Goal: Task Accomplishment & Management: Complete application form

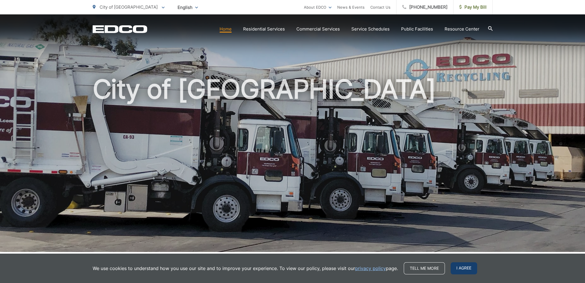
click at [466, 270] on span "I agree" at bounding box center [464, 268] width 26 height 12
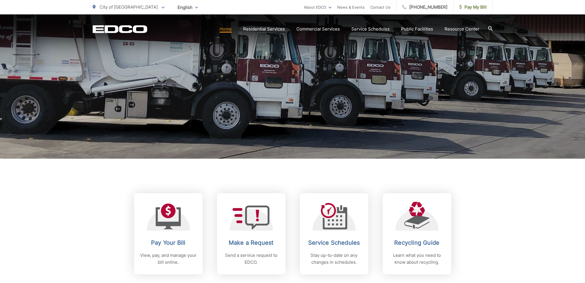
scroll to position [115, 0]
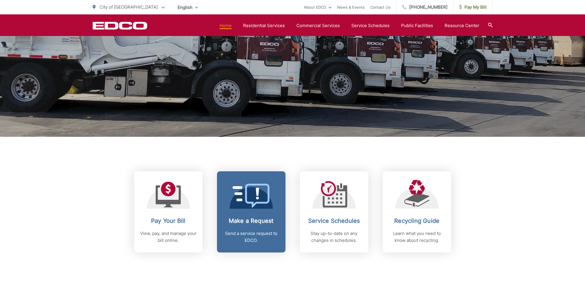
click at [249, 223] on h2 "Make a Request" at bounding box center [251, 220] width 57 height 7
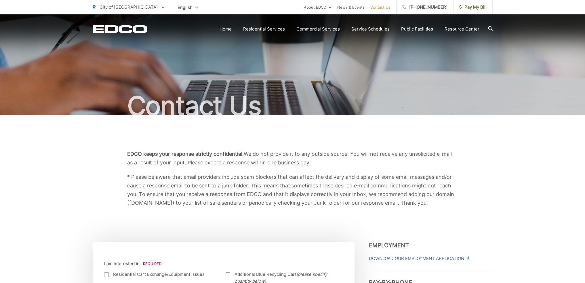
scroll to position [144, 0]
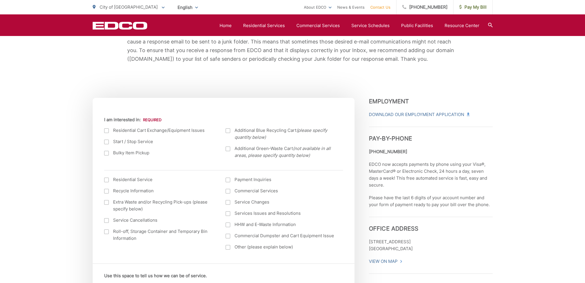
click at [110, 130] on label "Residential Cart Exchange/Equipment Issues" at bounding box center [159, 130] width 110 height 7
click at [0, 0] on input "I am interested in:" at bounding box center [0, 0] width 0 height 0
click at [107, 130] on div at bounding box center [106, 130] width 5 height 5
click at [0, 0] on input "I am interested in:" at bounding box center [0, 0] width 0 height 0
click at [107, 130] on div at bounding box center [106, 130] width 5 height 5
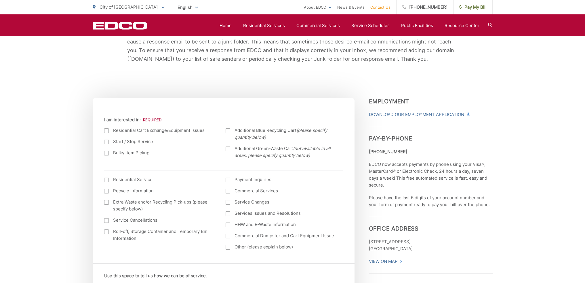
click at [0, 0] on input "I am interested in:" at bounding box center [0, 0] width 0 height 0
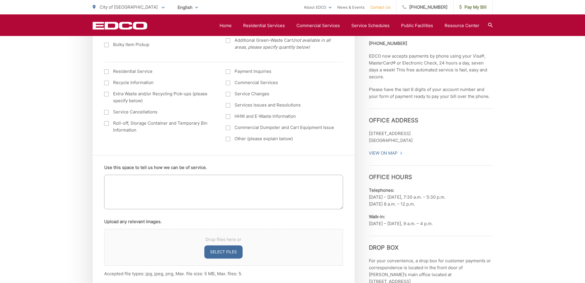
scroll to position [317, 0]
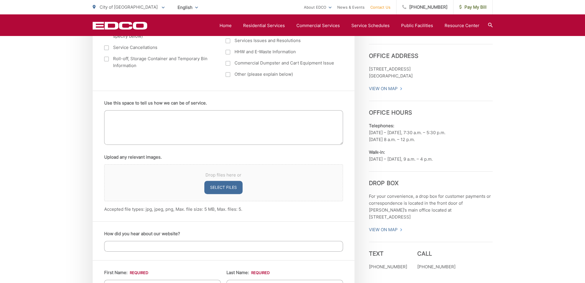
click at [208, 126] on textarea "Use this space to tell us how we can be of service." at bounding box center [223, 127] width 239 height 35
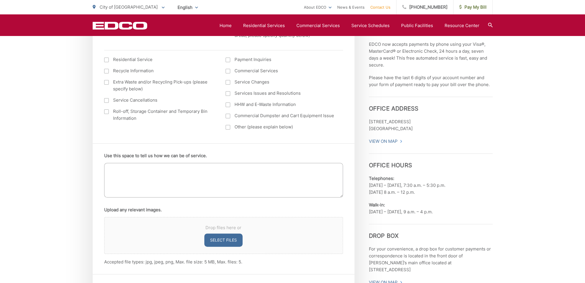
scroll to position [202, 0]
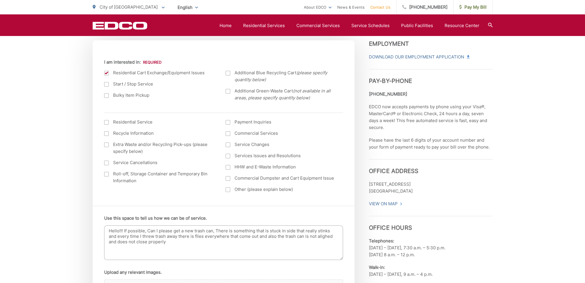
click at [150, 237] on textarea "Hello!!! If possible, Can I please get a new trash can, There is something that…" at bounding box center [223, 242] width 239 height 35
drag, startPoint x: 322, startPoint y: 232, endPoint x: 320, endPoint y: 236, distance: 4.4
click at [191, 241] on textarea "Hello!!! If possible, Can I please get a new trash can, There is something that…" at bounding box center [223, 242] width 239 height 35
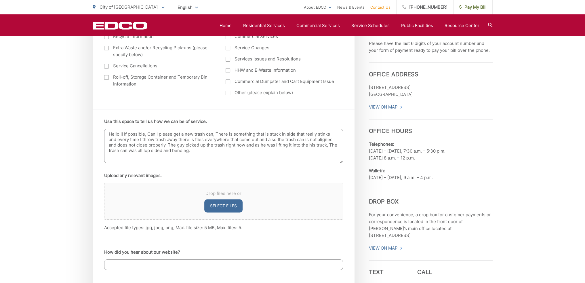
scroll to position [374, 0]
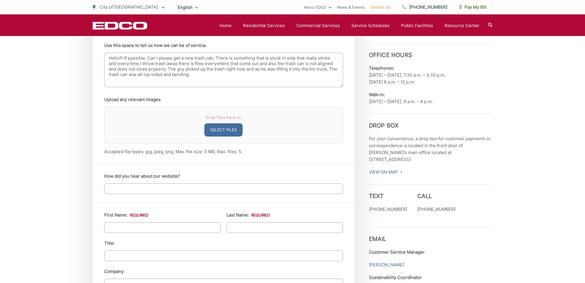
type textarea "Hello!!! If possible, Can I please get a new trash can, There is something that…"
click at [192, 189] on input "How did you hear about our website?" at bounding box center [223, 188] width 239 height 11
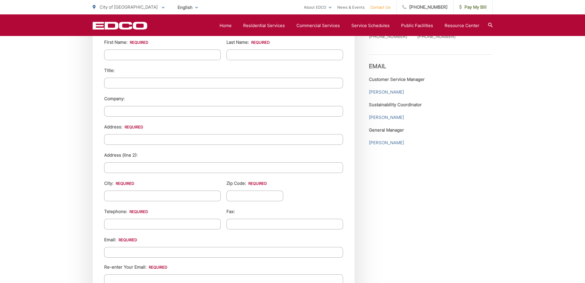
scroll to position [432, 0]
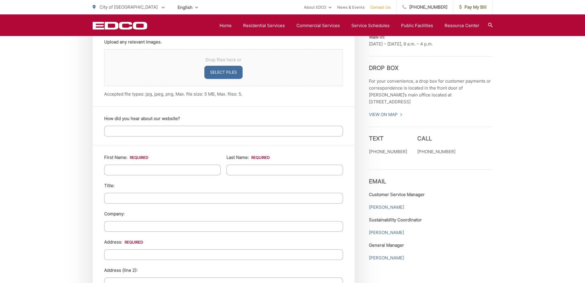
click at [123, 171] on input "First Name: *" at bounding box center [162, 170] width 117 height 11
type input "Brody"
type input "Biermeier"
type input "720 Lincoln Pl"
type input "El Cajon"
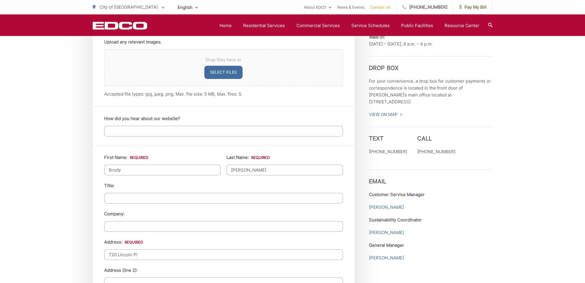
type input "92020"
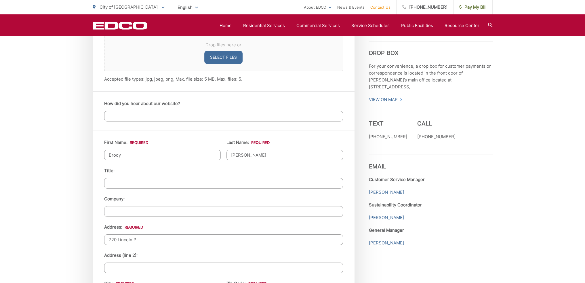
scroll to position [605, 0]
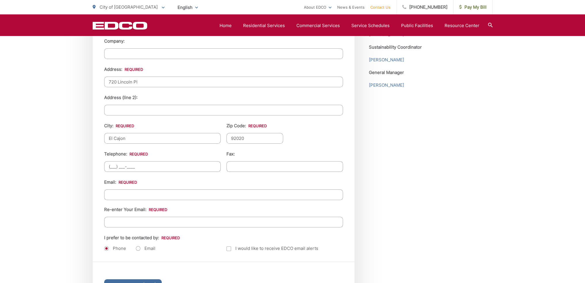
click at [150, 164] on input "(___) ___-____" at bounding box center [162, 166] width 117 height 11
click at [106, 166] on input "(___) ___-____" at bounding box center [162, 166] width 117 height 11
type input "(619) 274-0078"
type input "(___) ___-____"
type input "Brody_Biermeier@Yahoo.com"
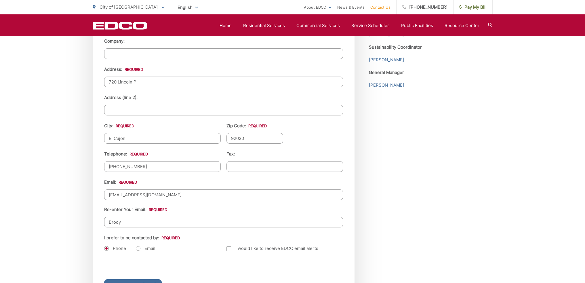
type input "Brody_Biermeier@yahoo.com"
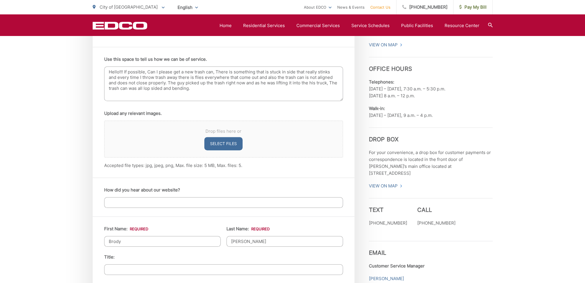
scroll to position [374, 0]
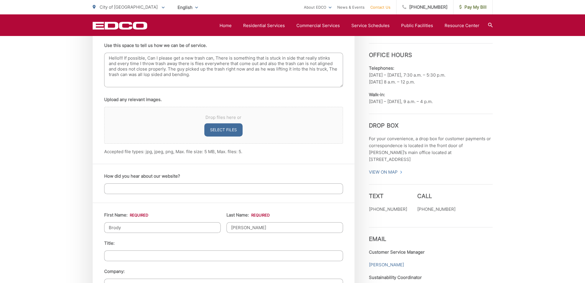
click at [192, 190] on input "How did you hear about our website?" at bounding box center [223, 188] width 239 height 11
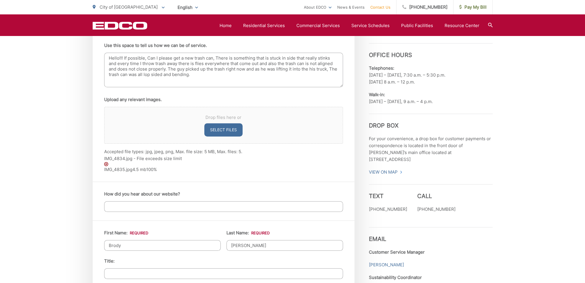
click at [105, 165] on img at bounding box center [106, 164] width 4 height 4
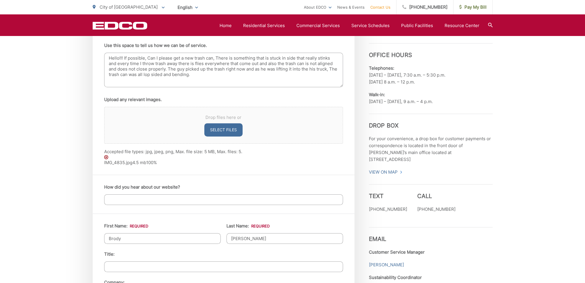
click at [106, 158] on img at bounding box center [106, 157] width 4 height 4
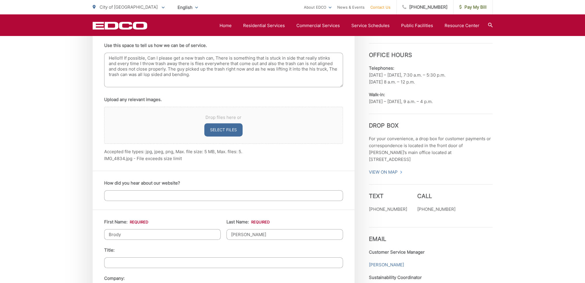
click at [183, 122] on div "Drop files here or Select files" at bounding box center [223, 125] width 239 height 37
drag, startPoint x: 157, startPoint y: 137, endPoint x: 156, endPoint y: 152, distance: 15.4
click at [157, 137] on div "Drop files here or Select files" at bounding box center [223, 125] width 239 height 37
click at [156, 157] on li "IMG_4834.jpg - File exceeds size limit" at bounding box center [223, 158] width 239 height 7
click at [548, 128] on div "EDCO keeps your response strictly confidential. We do not provide it to any out…" at bounding box center [292, 188] width 585 height 894
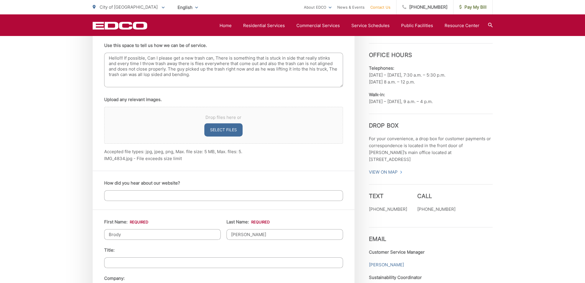
click at [229, 122] on div "Drop files here or Select files" at bounding box center [223, 125] width 239 height 37
click at [226, 128] on button "Select files" at bounding box center [223, 129] width 38 height 13
type input "C:\fakepath\Screenshot 2025-08-21 102312.png"
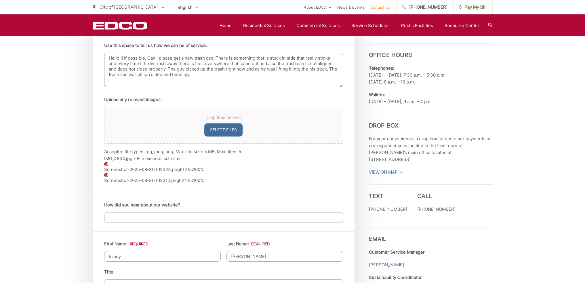
click at [149, 155] on div "Drop files here or Select files Accepted file types: jpg, jpeg, png, Max. file …" at bounding box center [223, 134] width 239 height 55
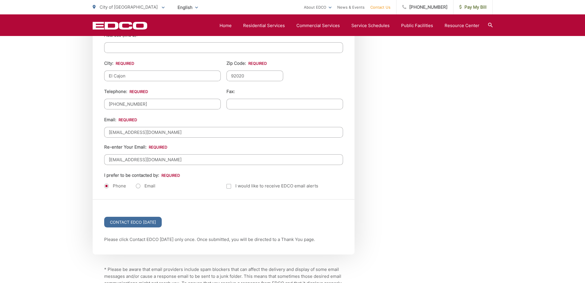
scroll to position [749, 0]
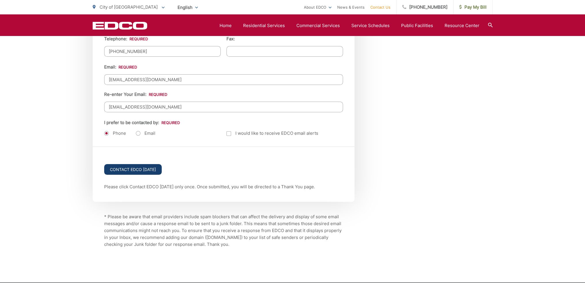
click at [128, 168] on input "Contact EDCO Today" at bounding box center [133, 169] width 58 height 11
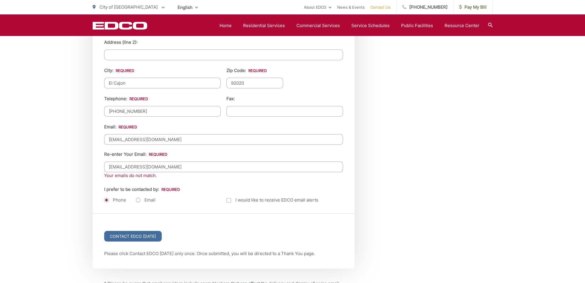
scroll to position [749, 0]
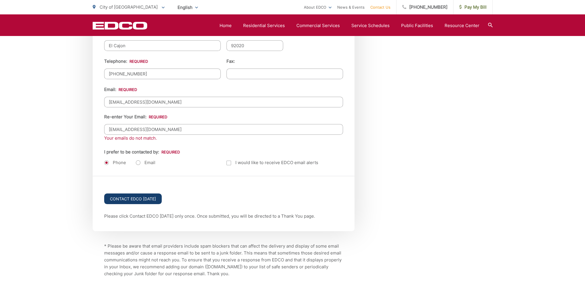
click at [132, 194] on input "Contact EDCO [DATE]" at bounding box center [133, 198] width 58 height 11
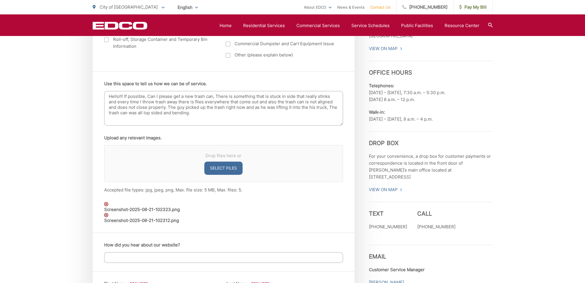
scroll to position [374, 0]
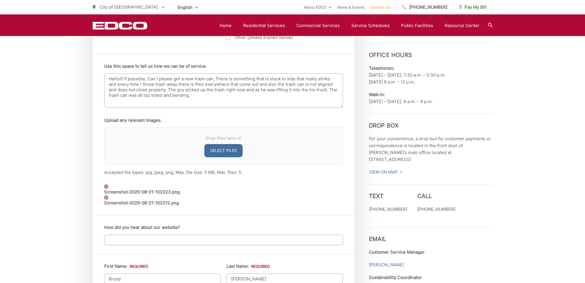
click at [107, 200] on div "Screenshot-2025-08-21-102312.png" at bounding box center [223, 200] width 239 height 11
click at [107, 198] on img at bounding box center [106, 197] width 4 height 4
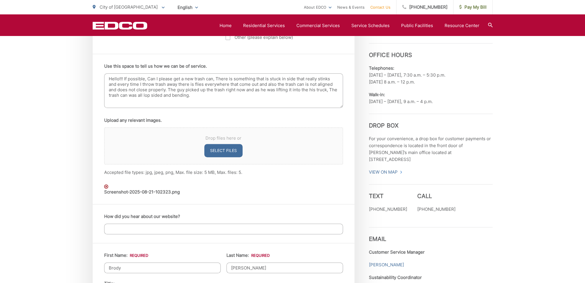
click at [107, 197] on div "Use this space to tell us how we can be of service. Hello!!! If possible, Can I…" at bounding box center [224, 129] width 262 height 150
click at [107, 186] on img at bounding box center [106, 187] width 4 height 4
click at [108, 189] on div "IMG_4835.jpg 4.5 mb 100%" at bounding box center [223, 190] width 239 height 11
click at [106, 187] on img at bounding box center [106, 187] width 4 height 4
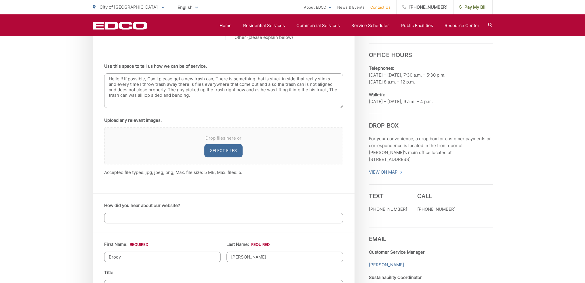
click at [238, 154] on button "Select files" at bounding box center [223, 150] width 38 height 13
type input "C:\fakepath\IMG_4834 (002).jpg"
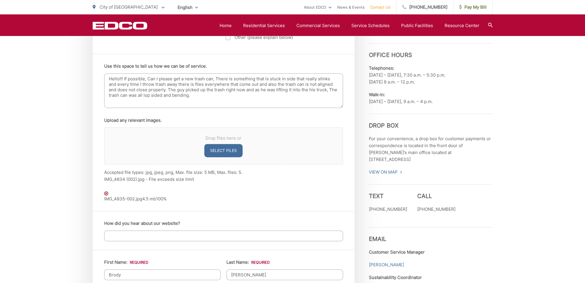
click at [105, 193] on img at bounding box center [106, 193] width 4 height 4
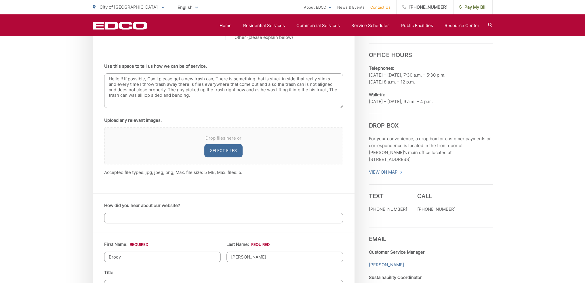
click at [207, 153] on button "Select files" at bounding box center [223, 150] width 38 height 13
type input "C:\fakepath\Screenshot 2025-08-21 103129.png"
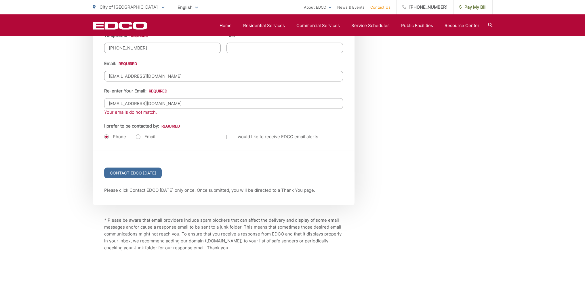
scroll to position [806, 0]
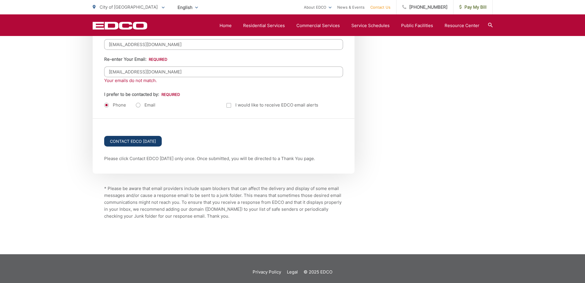
click at [140, 136] on input "Contact EDCO [DATE]" at bounding box center [133, 141] width 58 height 11
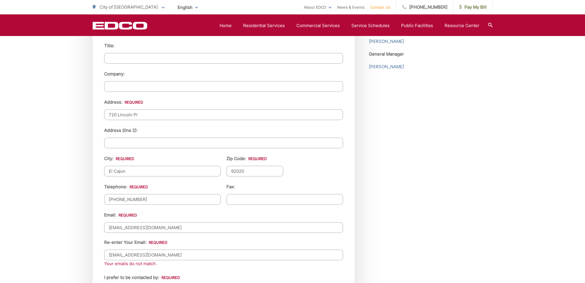
scroll to position [633, 0]
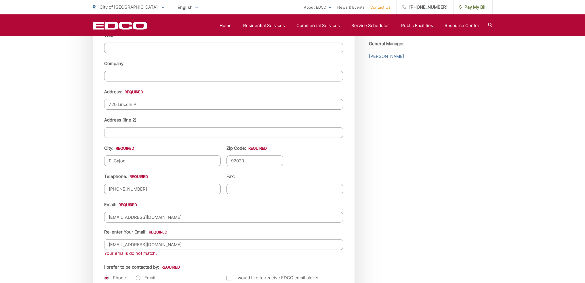
click at [149, 242] on input "Brody_Biermeier@yahoo.com" at bounding box center [223, 244] width 239 height 11
click at [148, 241] on input "Brody_Biermeier@yahoo.com" at bounding box center [223, 244] width 239 height 11
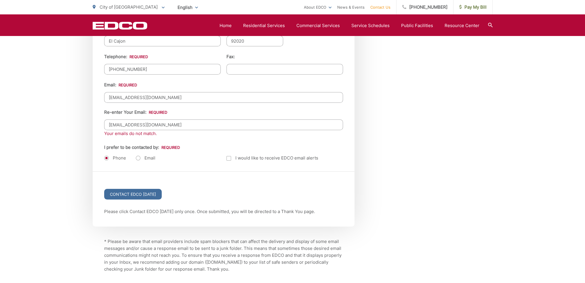
scroll to position [810, 0]
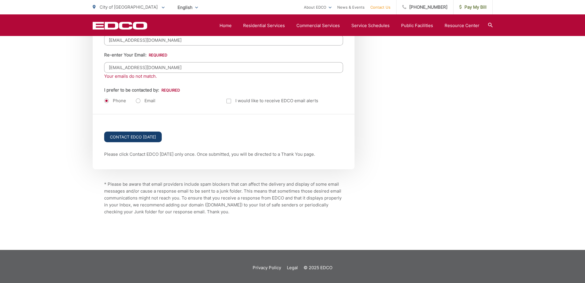
type input "Brody_Biermeier@Yahoo.com"
click at [131, 136] on input "Contact EDCO Today" at bounding box center [133, 137] width 58 height 11
